Goal: Information Seeking & Learning: Check status

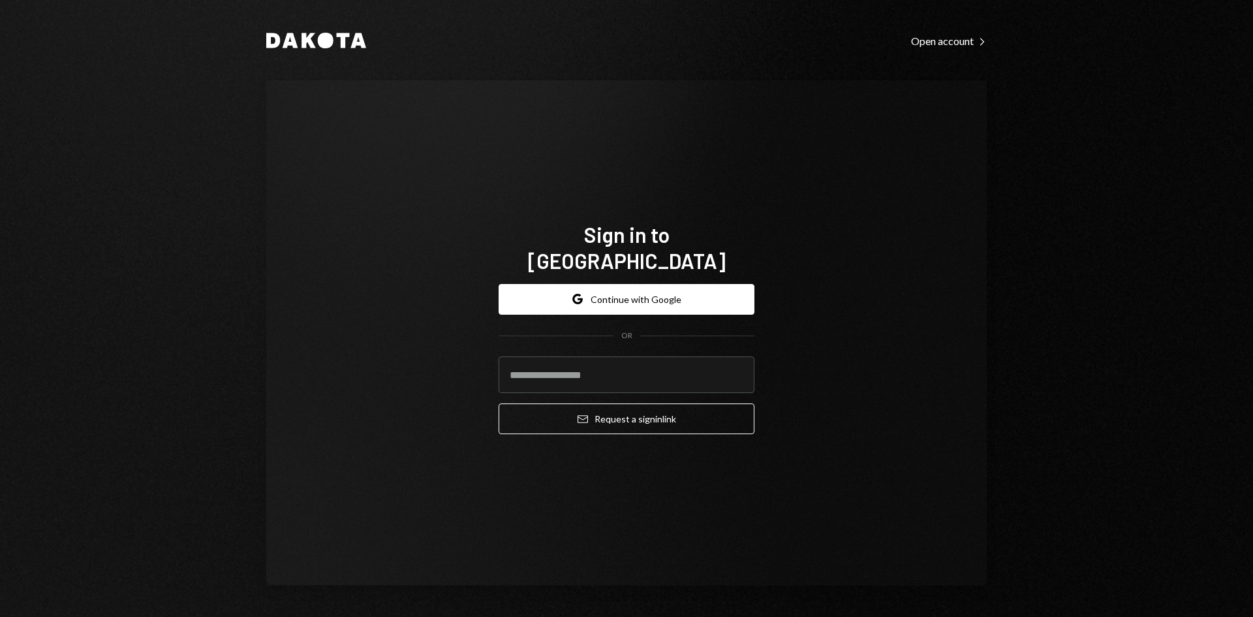
type input "**********"
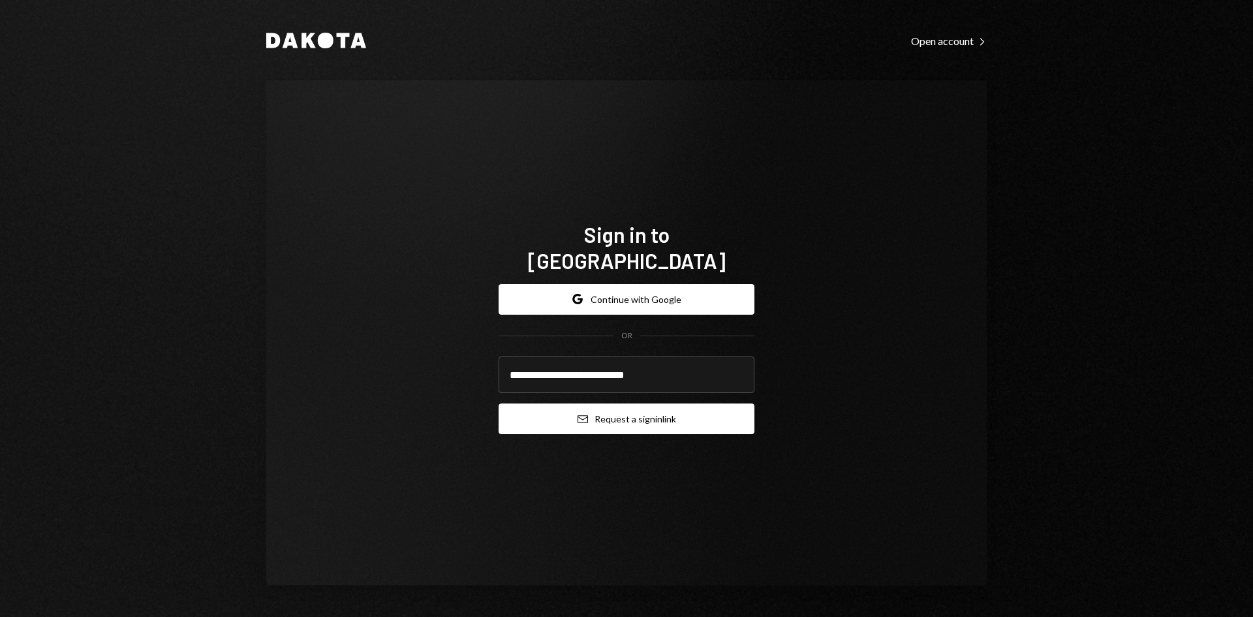
click at [621, 403] on button "Email Request a sign in link" at bounding box center [627, 418] width 256 height 31
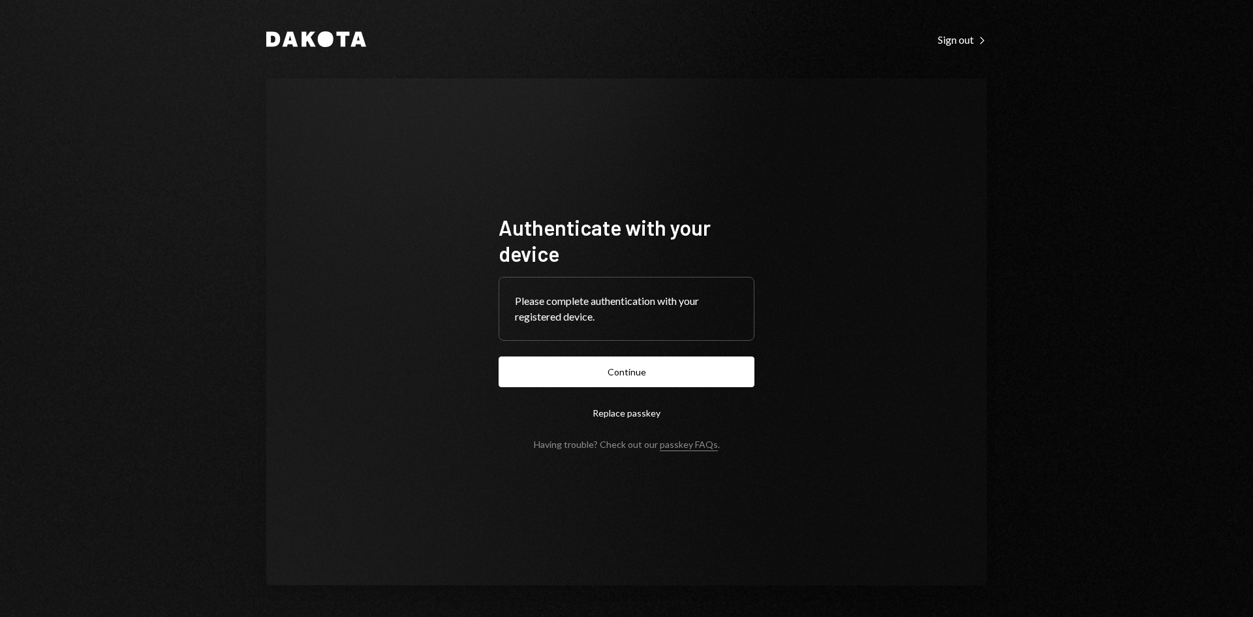
click at [499, 356] on button "Continue" at bounding box center [627, 371] width 256 height 31
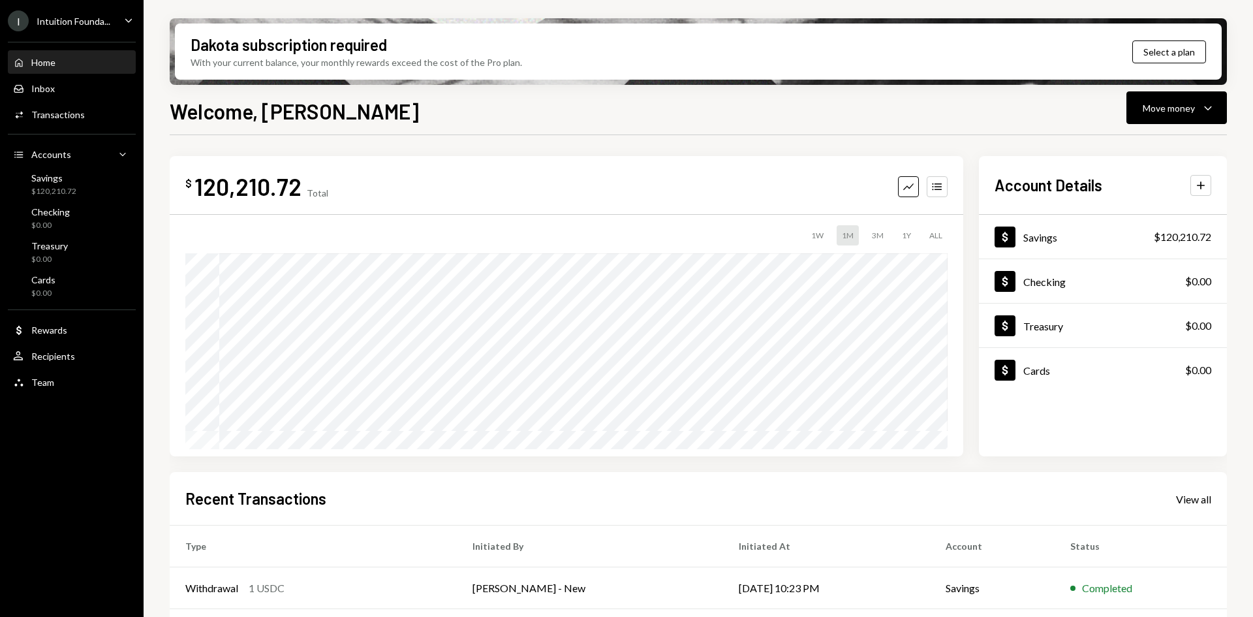
click at [124, 18] on icon "Caret Down" at bounding box center [128, 20] width 14 height 14
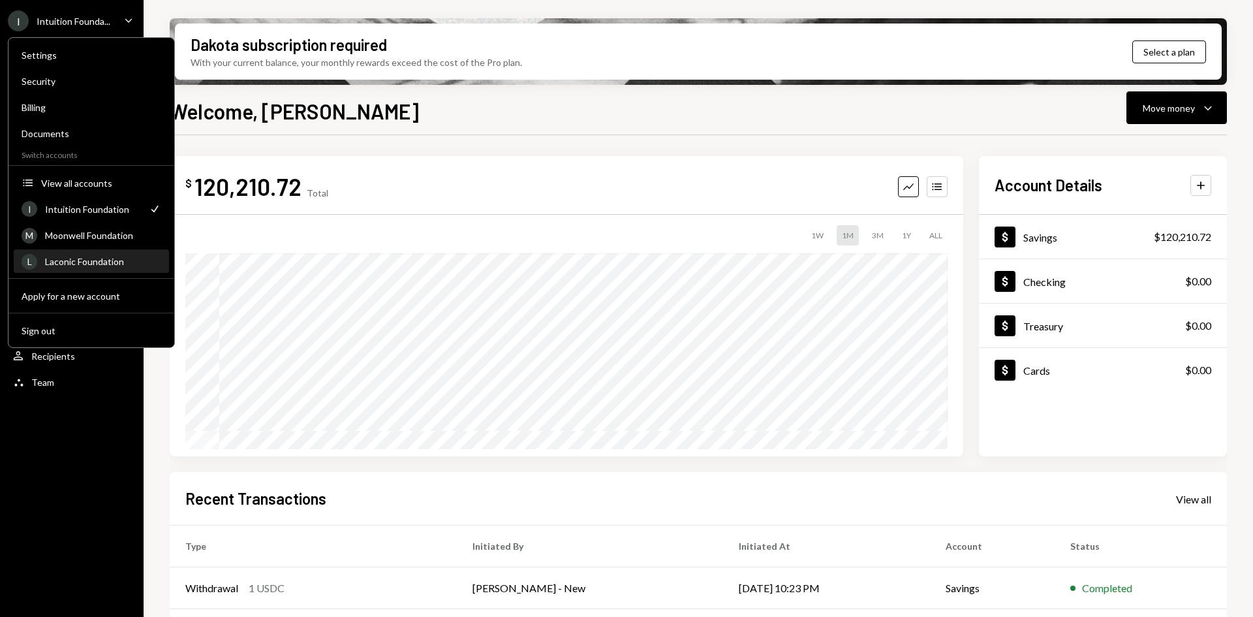
click at [105, 263] on div "Laconic Foundation" at bounding box center [103, 261] width 116 height 11
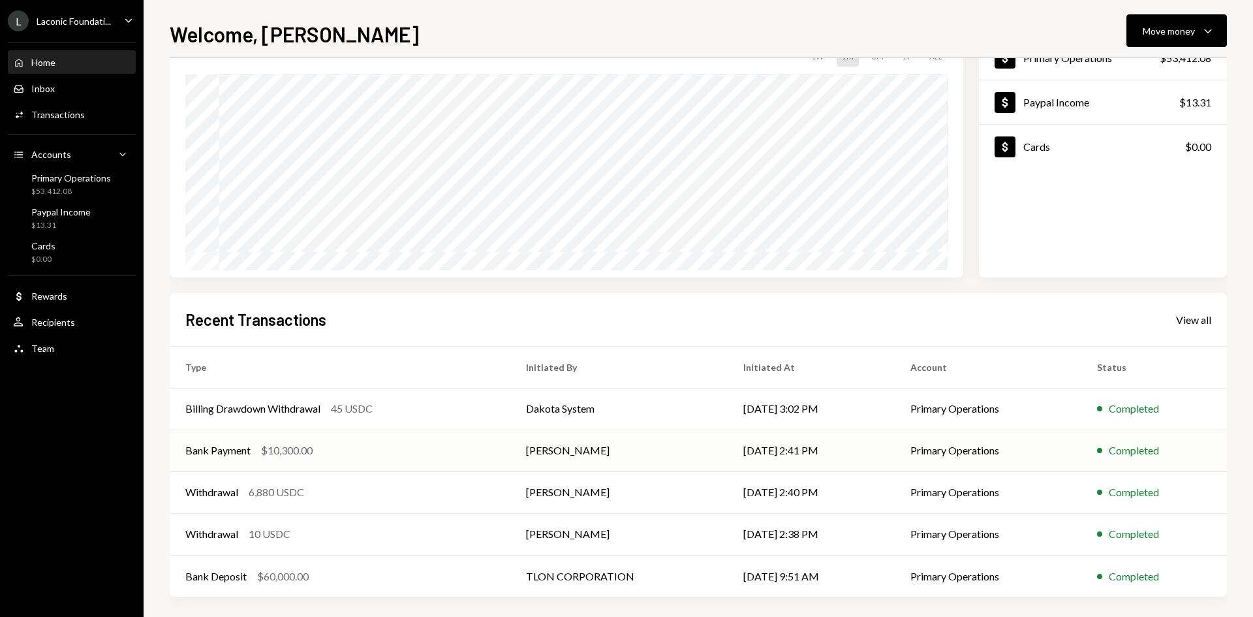
scroll to position [108, 0]
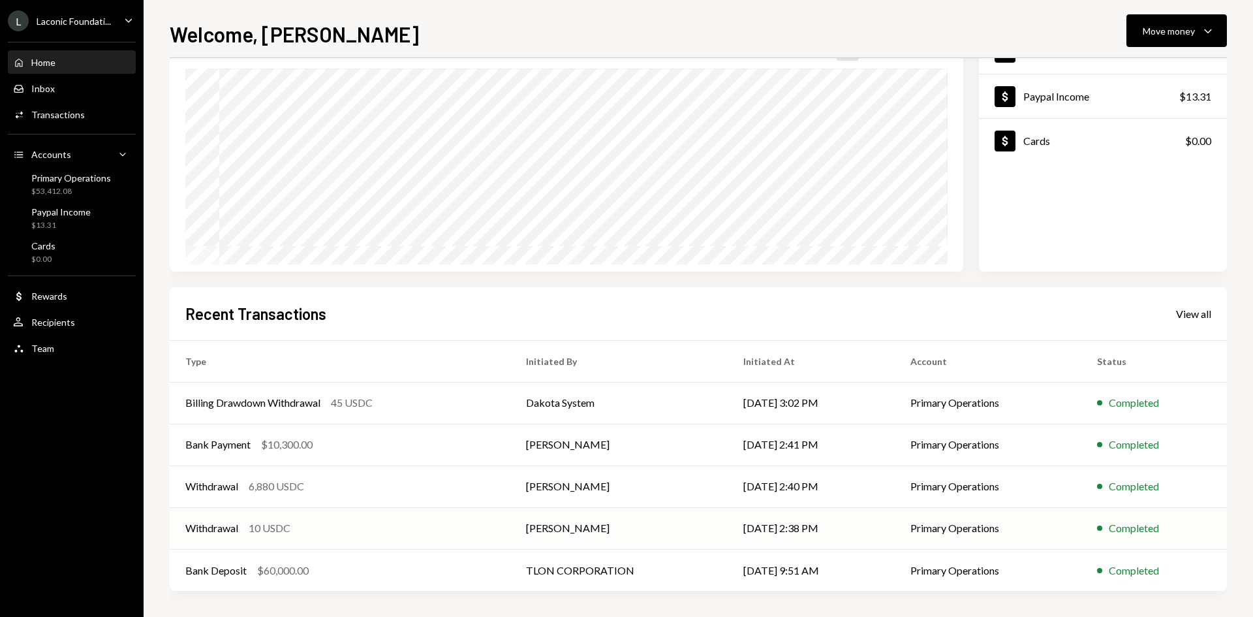
click at [324, 527] on div "Withdrawal 10 USDC" at bounding box center [339, 528] width 309 height 16
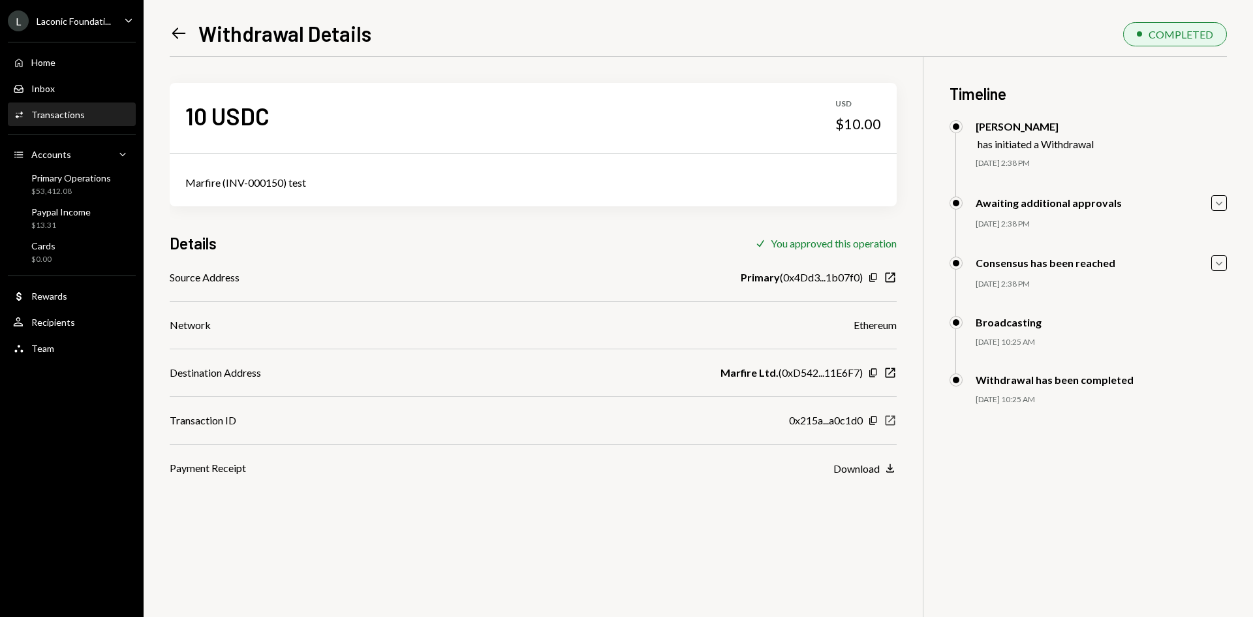
click at [890, 420] on icon "New Window" at bounding box center [890, 420] width 13 height 13
click at [183, 33] on icon "Left Arrow" at bounding box center [179, 33] width 18 height 18
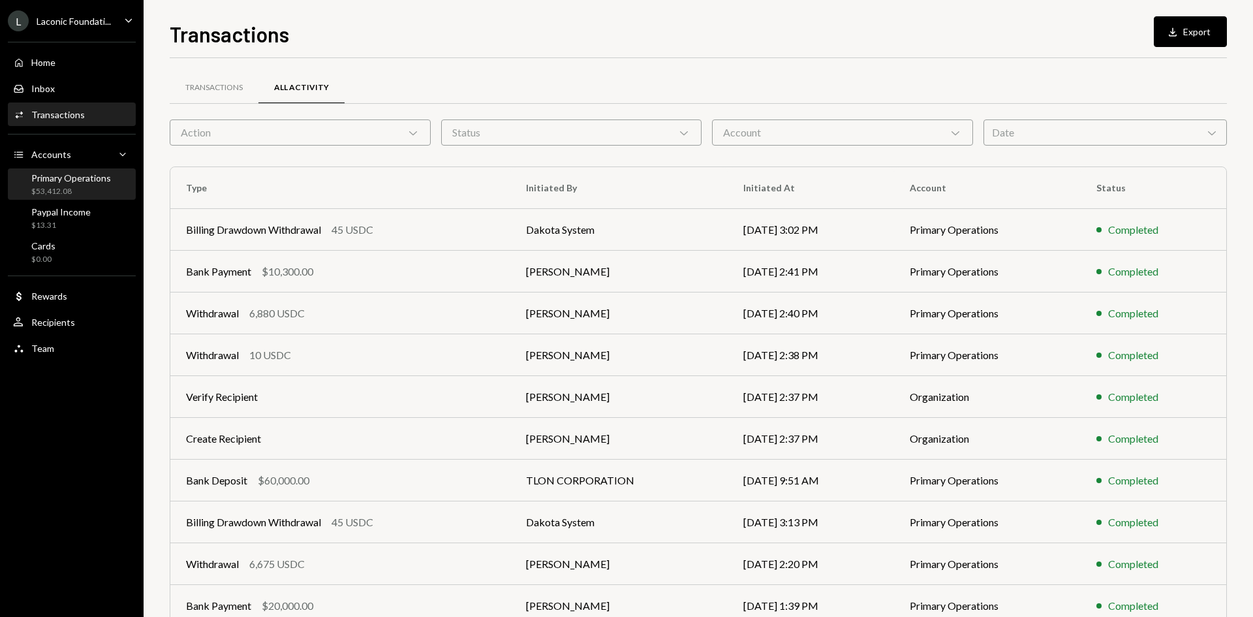
click at [86, 191] on div "$53,412.08" at bounding box center [71, 191] width 80 height 11
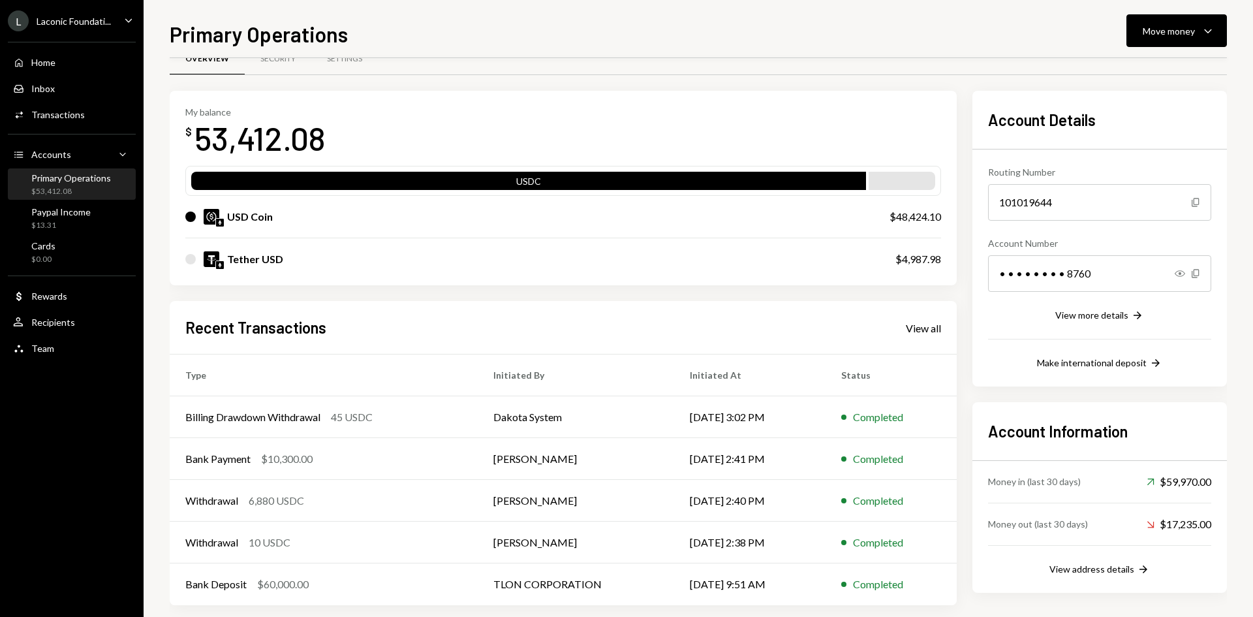
scroll to position [43, 0]
